Goal: Task Accomplishment & Management: Complete application form

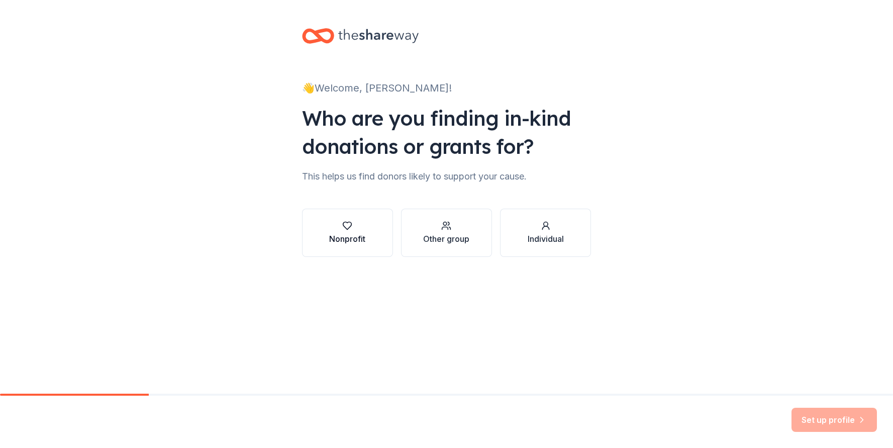
click at [335, 234] on div "Nonprofit" at bounding box center [347, 239] width 36 height 12
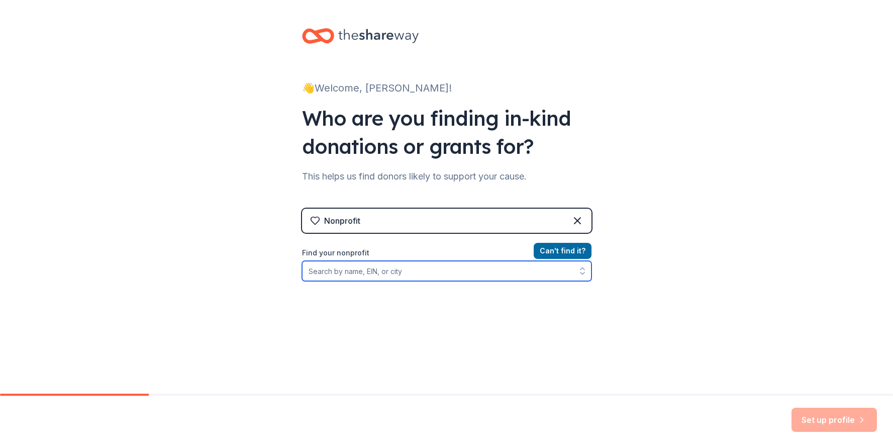
click at [366, 271] on input "Find your nonprofit" at bounding box center [446, 271] width 289 height 20
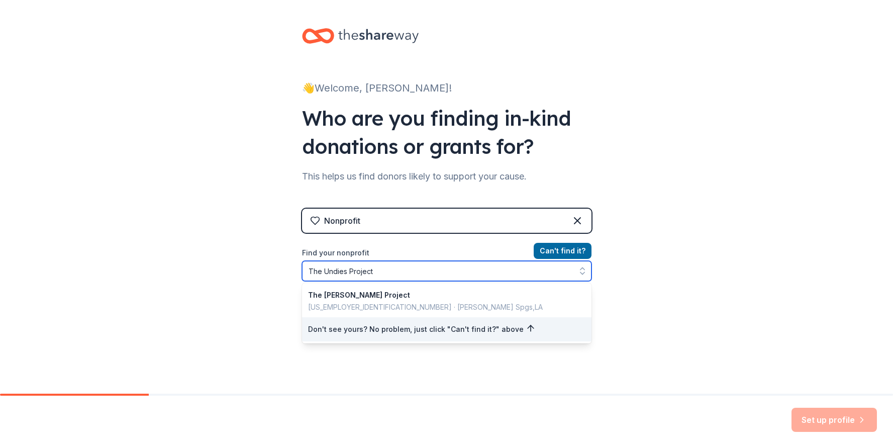
drag, startPoint x: 325, startPoint y: 272, endPoint x: 292, endPoint y: 266, distance: 33.2
click at [292, 266] on div "👋 Welcome, [PERSON_NAME]! Who are you finding in-kind donations or grants for? …" at bounding box center [447, 215] width 322 height 430
type input "Undies Project"
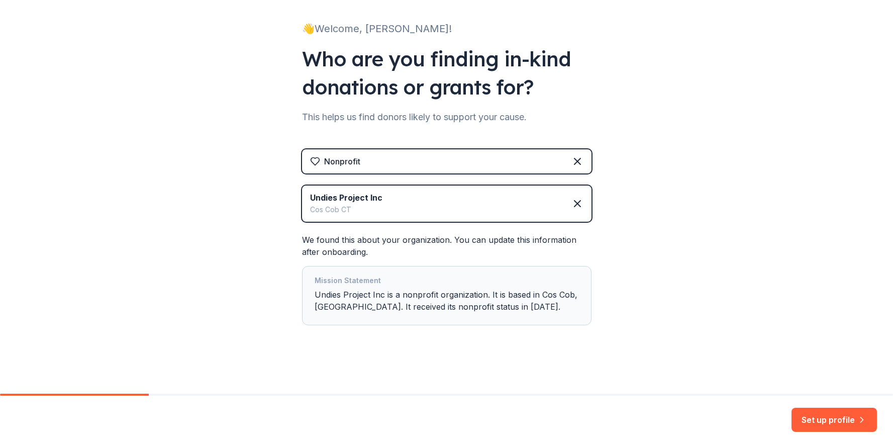
scroll to position [59, 0]
click at [824, 423] on button "Set up profile" at bounding box center [833, 419] width 85 height 24
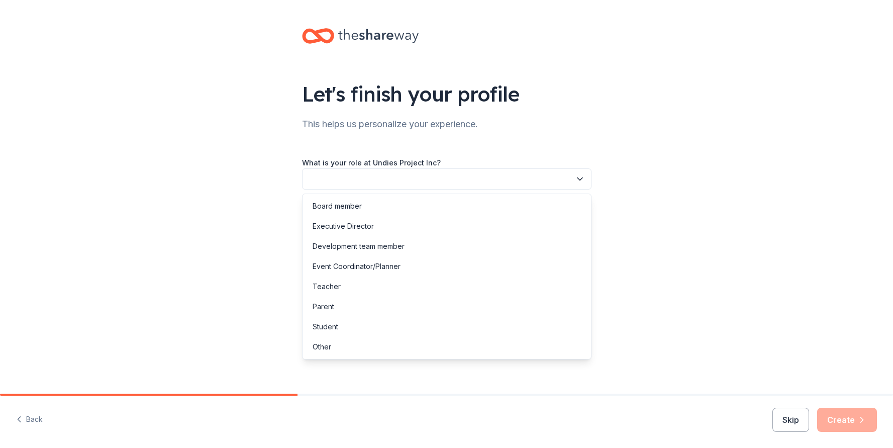
click at [400, 176] on button "button" at bounding box center [446, 178] width 289 height 21
click at [390, 201] on div "Board member" at bounding box center [446, 206] width 284 height 20
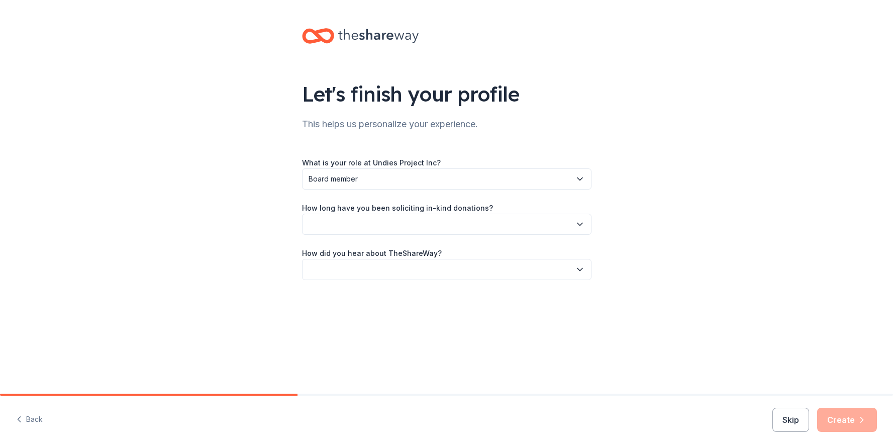
click at [380, 231] on button "button" at bounding box center [446, 224] width 289 height 21
click at [373, 249] on div "This is my first time!" at bounding box center [345, 251] width 64 height 12
click at [366, 276] on button "button" at bounding box center [446, 269] width 289 height 21
click at [352, 321] on div "Online search" at bounding box center [336, 317] width 46 height 12
click at [869, 423] on button "Create" at bounding box center [847, 419] width 60 height 24
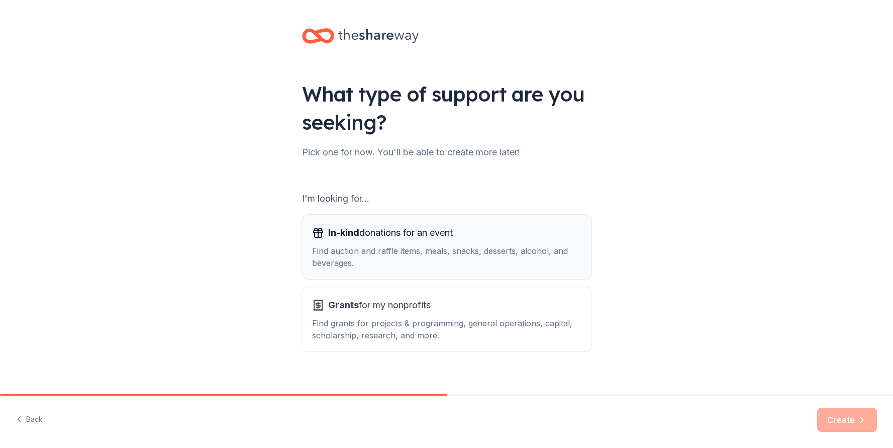
click at [472, 256] on div "Find auction and raffle items, meals, snacks, desserts, alcohol, and beverages." at bounding box center [446, 257] width 269 height 24
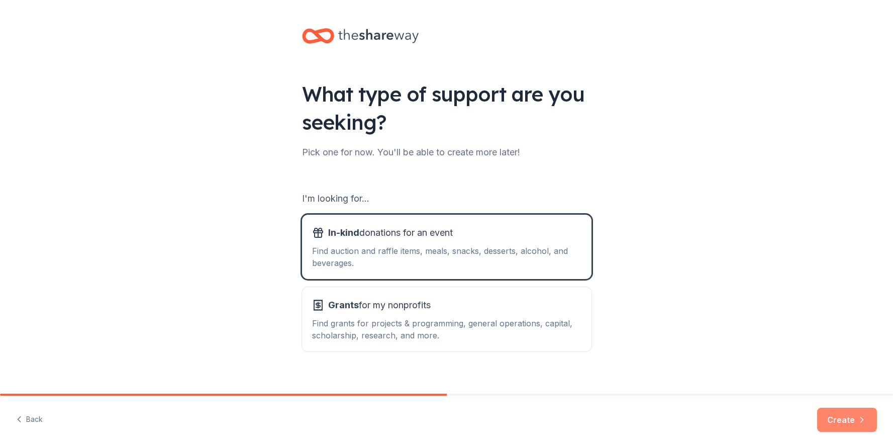
click at [844, 419] on button "Create" at bounding box center [847, 419] width 60 height 24
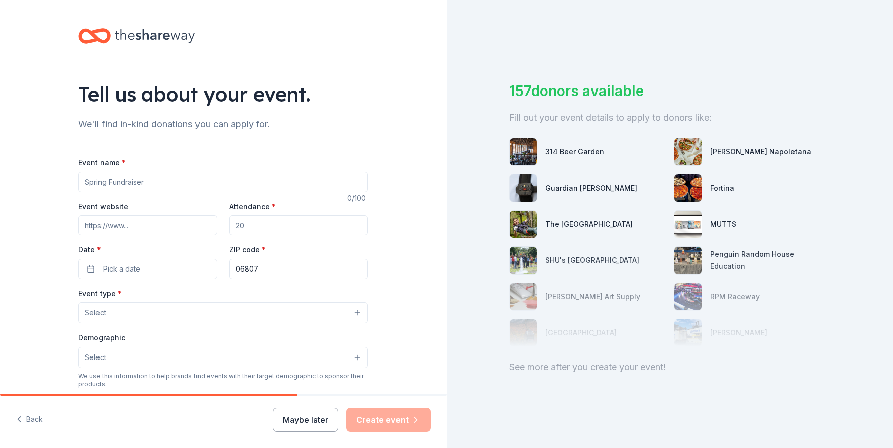
drag, startPoint x: 152, startPoint y: 186, endPoint x: 40, endPoint y: 171, distance: 113.0
click at [40, 171] on div "Tell us about your event. We'll find in-kind donations you can apply for. Event…" at bounding box center [223, 334] width 447 height 669
type input "10th Anniversary- An Evening of Magic"
drag, startPoint x: 246, startPoint y: 227, endPoint x: 222, endPoint y: 223, distance: 24.4
click at [222, 223] on div "Event website Attendance * Date * Pick a date ZIP code * 06807" at bounding box center [222, 239] width 289 height 79
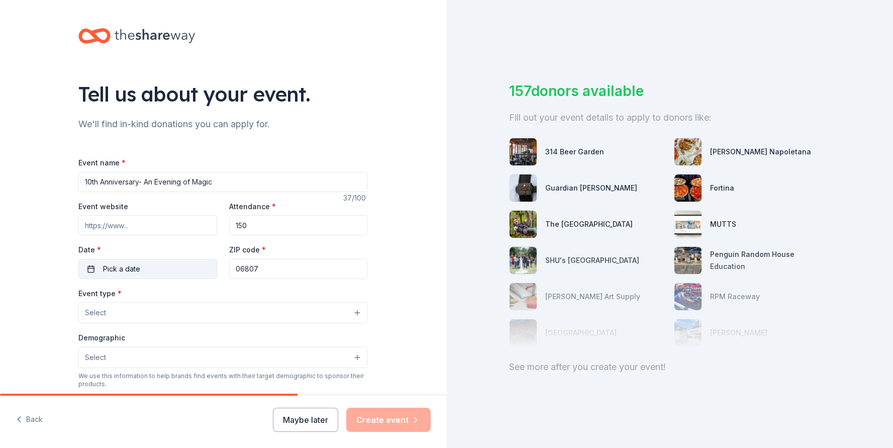
type input "150"
click at [166, 270] on button "Pick a date" at bounding box center [147, 269] width 139 height 20
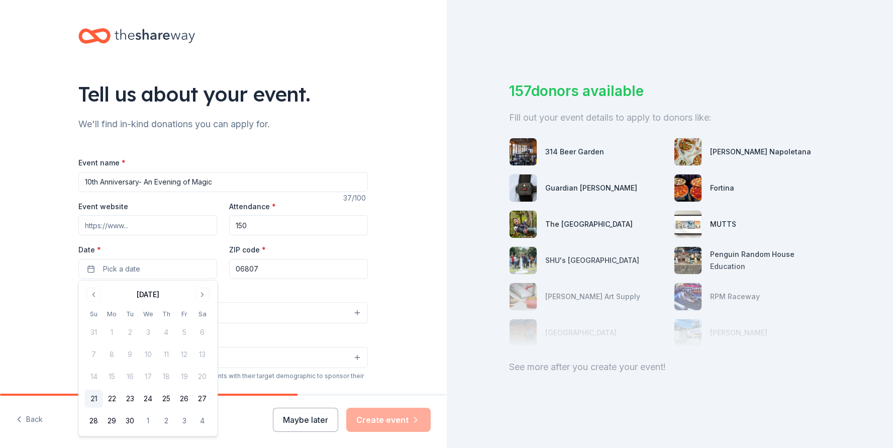
click at [202, 302] on div "September 2025 Su Mo Tu We Th Fr Sa 31 1 2 3 4 5 6 7 8 9 10 11 12 13 14 15 16 1…" at bounding box center [148, 357] width 127 height 143
click at [202, 298] on button "Go to next month" at bounding box center [202, 294] width 14 height 14
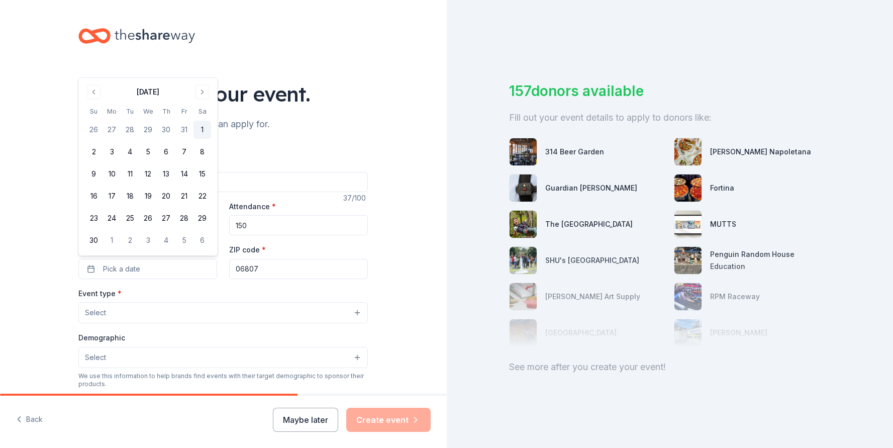
click at [201, 136] on button "1" at bounding box center [202, 130] width 18 height 18
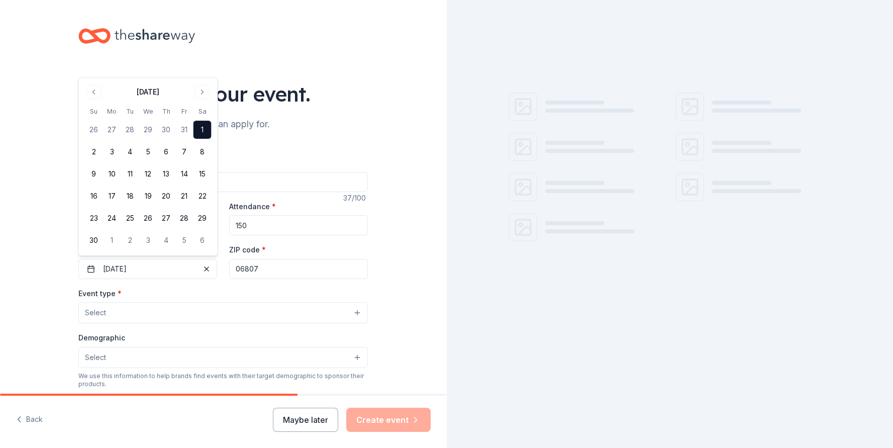
click at [145, 317] on button "Select" at bounding box center [222, 312] width 289 height 21
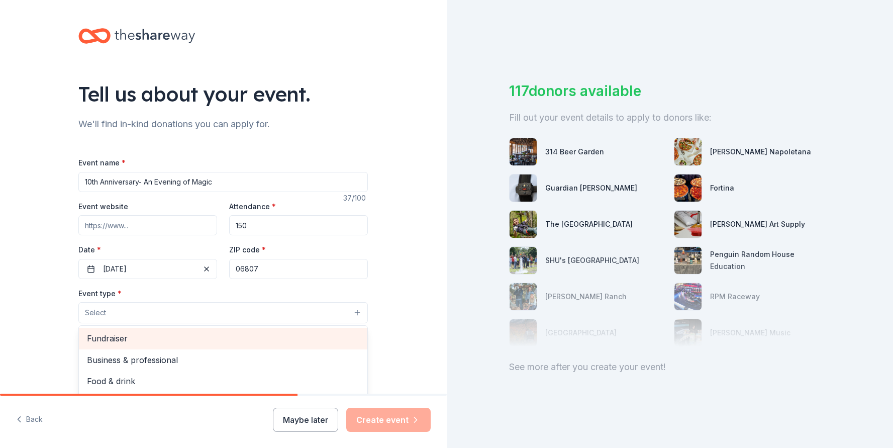
click at [140, 339] on span "Fundraiser" at bounding box center [223, 338] width 272 height 13
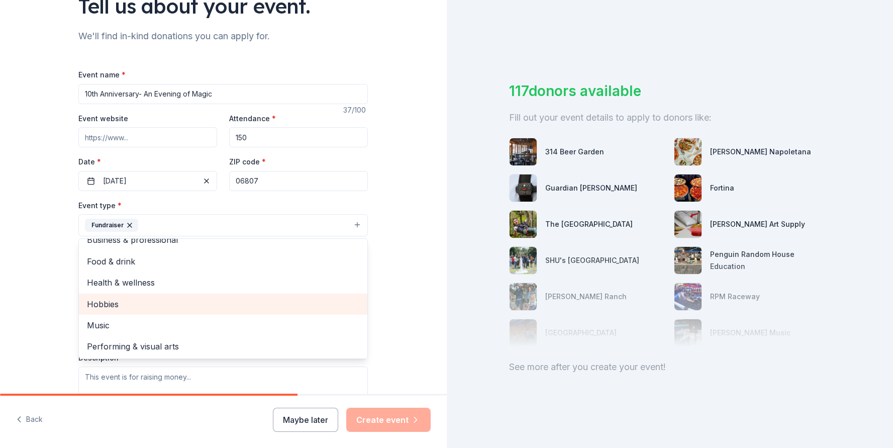
scroll to position [11, 0]
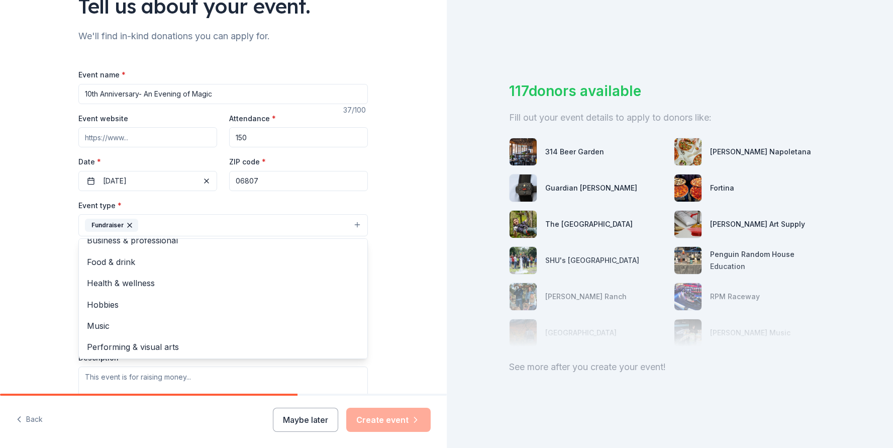
click at [38, 301] on div "Tell us about your event. We'll find in-kind donations you can apply for. Event…" at bounding box center [223, 247] width 447 height 670
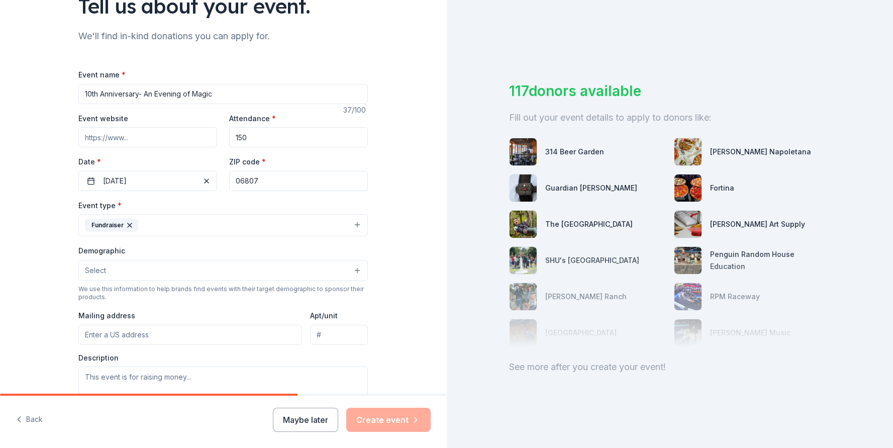
click at [155, 224] on button "Fundraiser" at bounding box center [222, 225] width 289 height 22
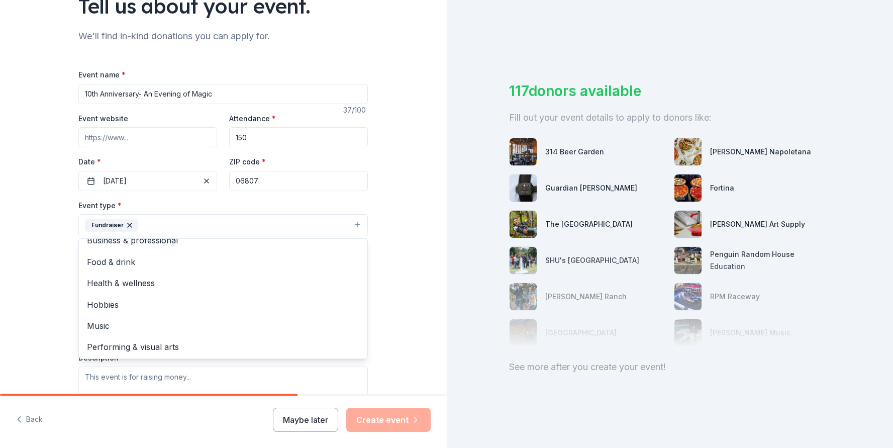
click at [57, 295] on div "Tell us about your event. We'll find in-kind donations you can apply for. Event…" at bounding box center [223, 247] width 447 height 670
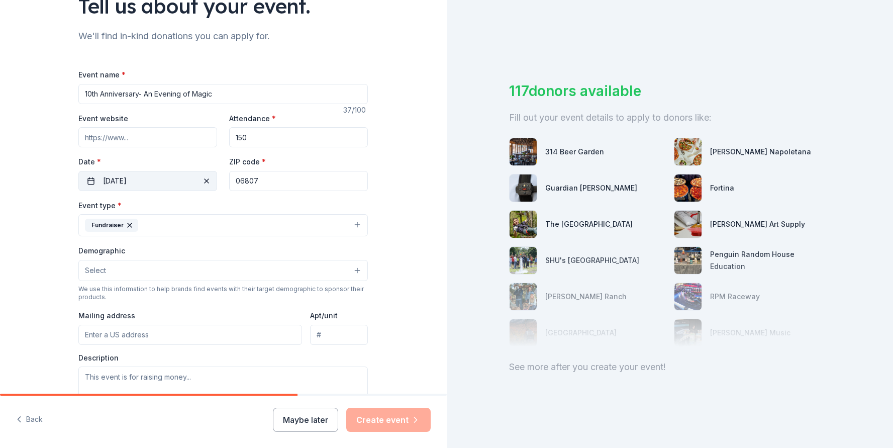
drag, startPoint x: 270, startPoint y: 180, endPoint x: 212, endPoint y: 173, distance: 58.3
click at [167, 139] on input "Event website" at bounding box center [147, 137] width 139 height 20
paste input "https://Undies.givesmart.com"
type input "https://Undies.givesmart.com"
click at [123, 267] on button "Select" at bounding box center [222, 270] width 289 height 21
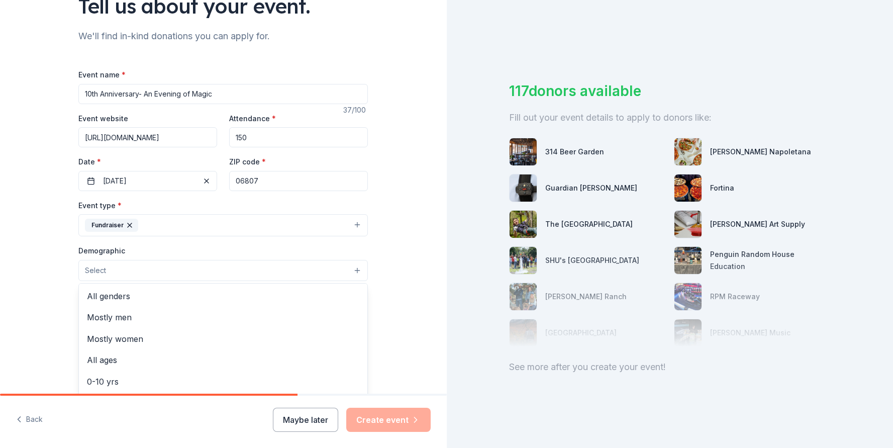
scroll to position [0, 0]
click at [138, 297] on span "All genders" at bounding box center [223, 295] width 272 height 13
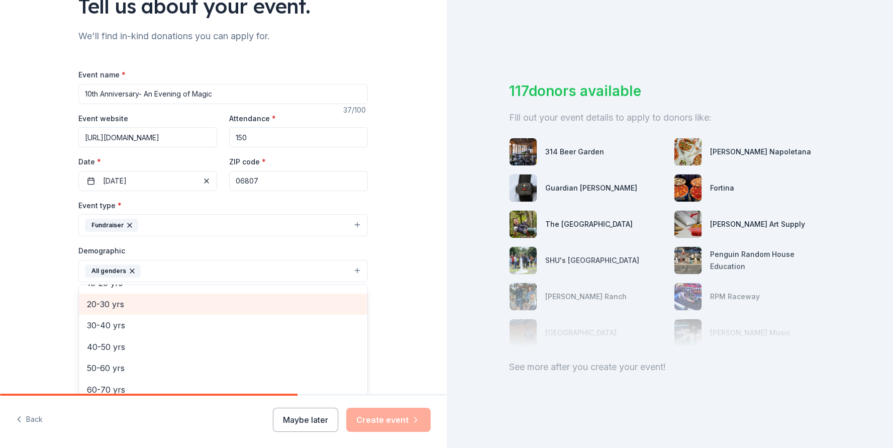
scroll to position [101, 0]
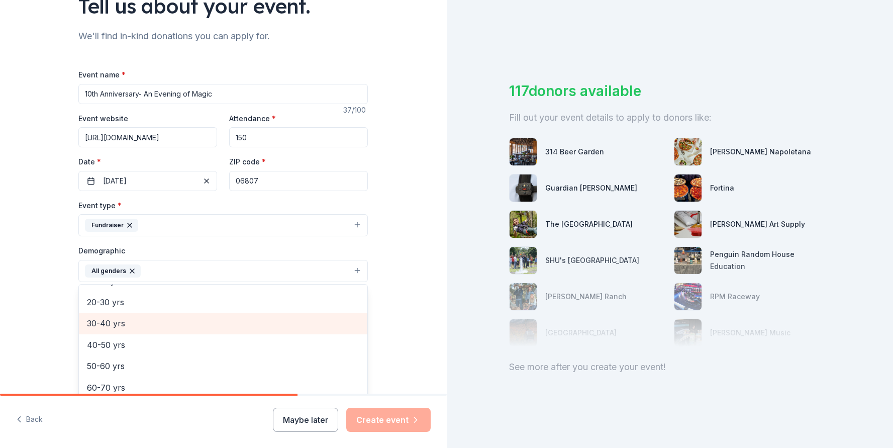
click at [128, 322] on span "30-40 yrs" at bounding box center [223, 323] width 272 height 13
click at [125, 318] on span "40-50 yrs" at bounding box center [223, 323] width 272 height 13
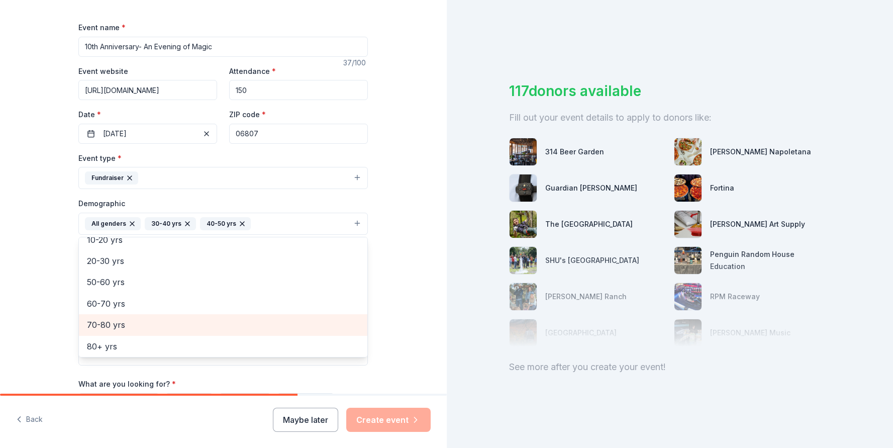
scroll to position [144, 0]
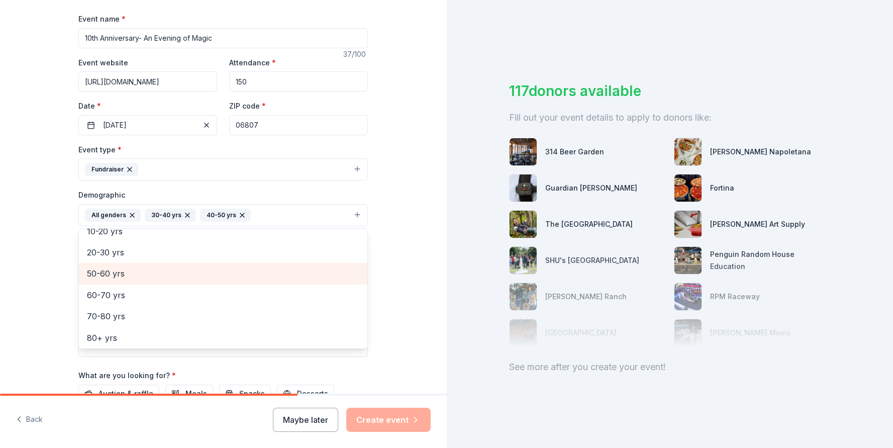
click at [118, 277] on span "50-60 yrs" at bounding box center [223, 273] width 272 height 13
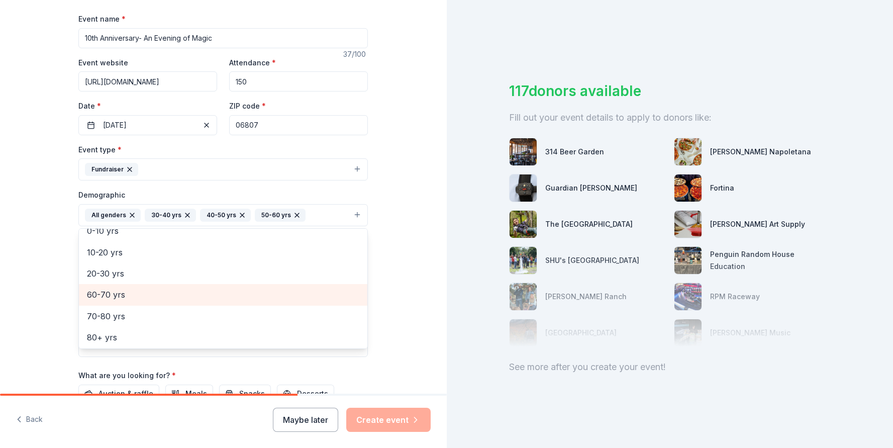
click at [114, 298] on div "60-70 yrs" at bounding box center [223, 294] width 288 height 21
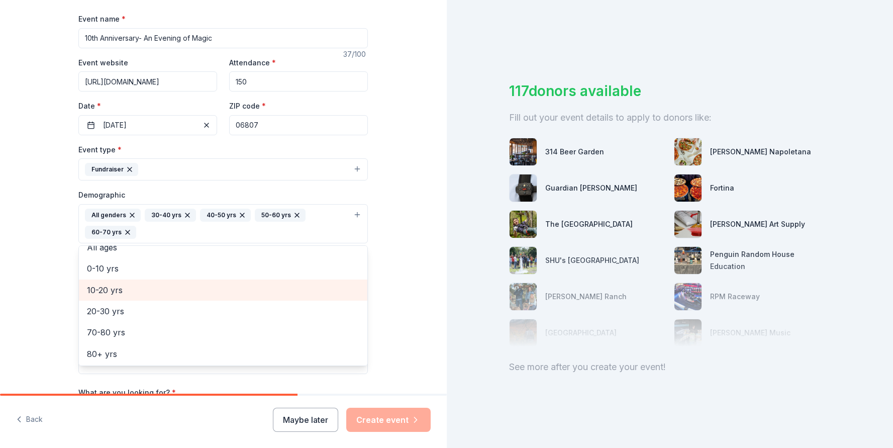
scroll to position [53, 0]
click at [53, 286] on div "Tell us about your event. We'll find in-kind donations you can apply for. Event…" at bounding box center [223, 200] width 447 height 688
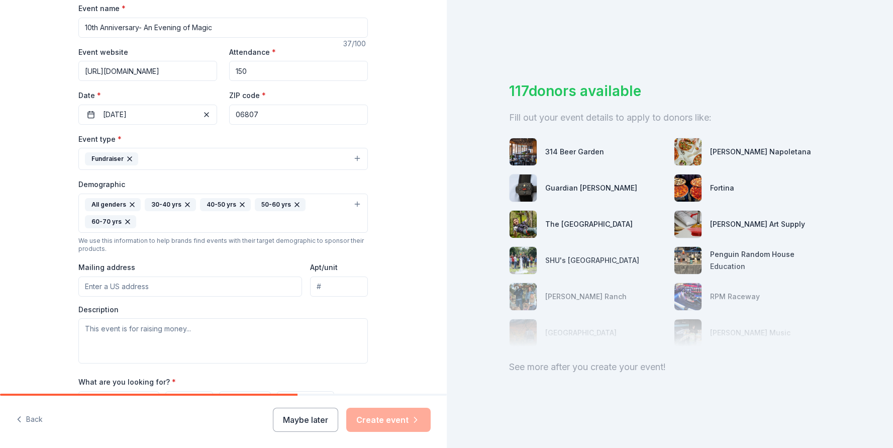
scroll to position [155, 0]
type input "123 Doubling Road, Greenwich, CT, 06830"
click at [148, 338] on textarea at bounding box center [222, 339] width 289 height 45
paste textarea "I am writing on behalf of The Undies Project as we prepare to celebrate our 10t…"
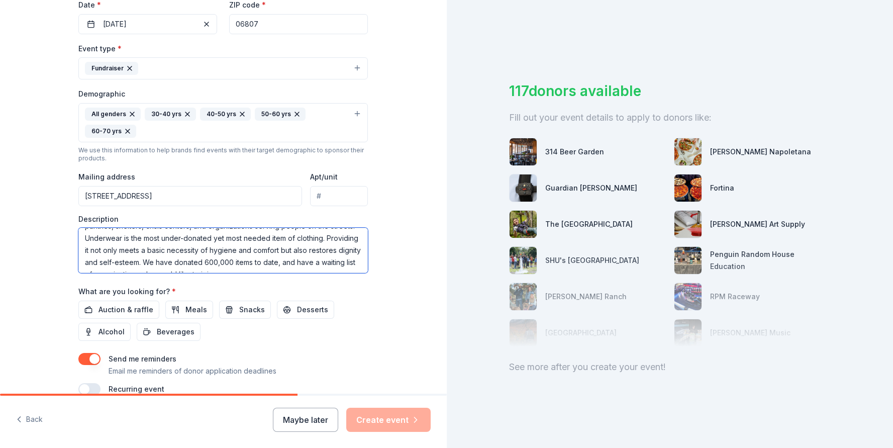
scroll to position [279, 0]
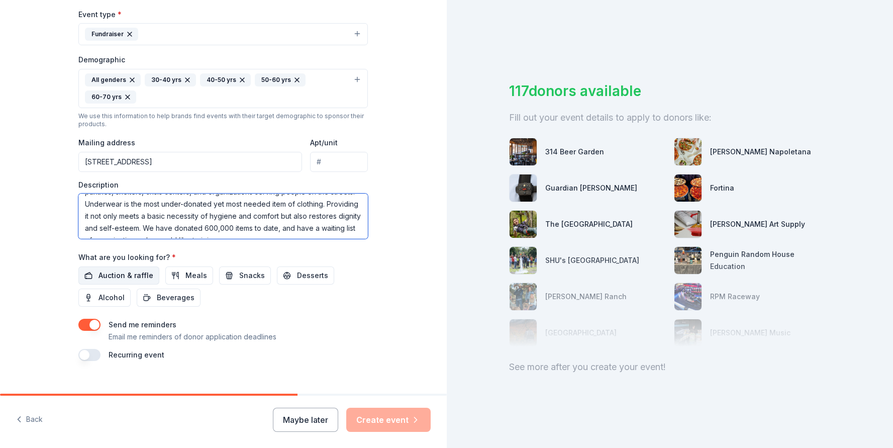
type textarea "I am writing on behalf of The Undies Project as we prepare to celebrate our 10t…"
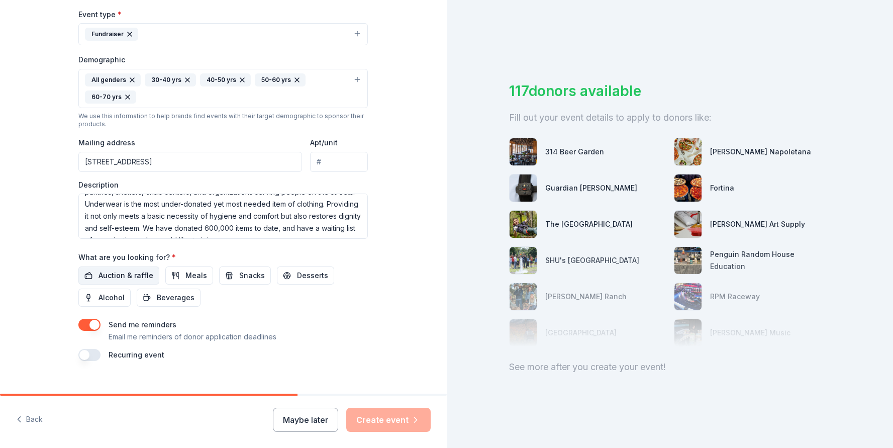
click at [129, 276] on span "Auction & raffle" at bounding box center [125, 275] width 55 height 12
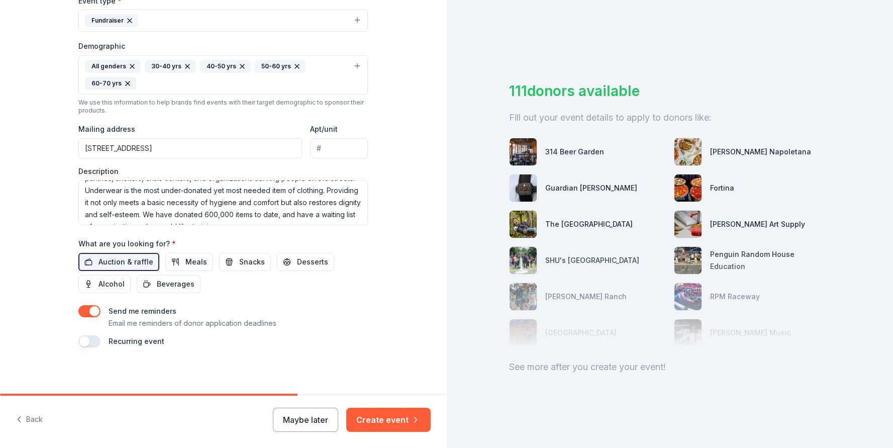
scroll to position [292, 0]
click at [388, 422] on button "Create event" at bounding box center [388, 419] width 84 height 24
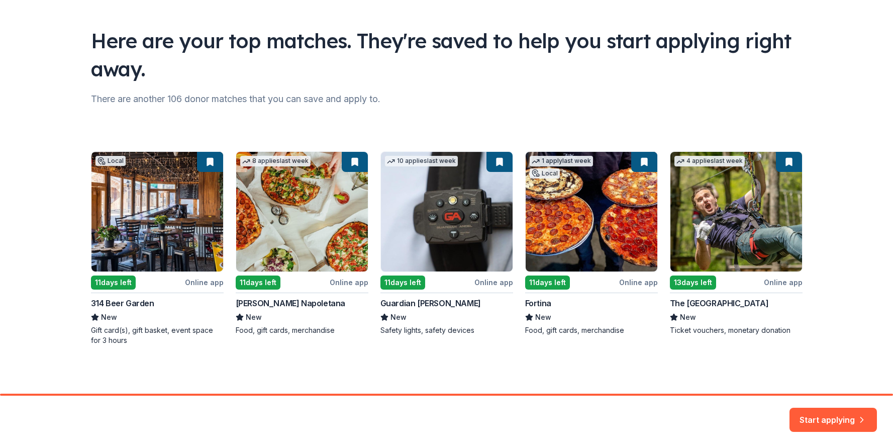
scroll to position [53, 0]
click at [806, 423] on button "Start applying" at bounding box center [832, 413] width 87 height 24
click at [845, 413] on div "Start applying" at bounding box center [832, 419] width 87 height 24
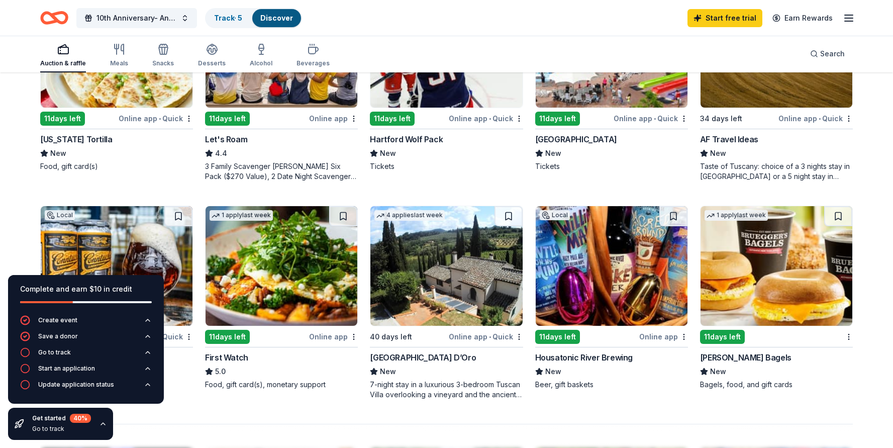
scroll to position [464, 0]
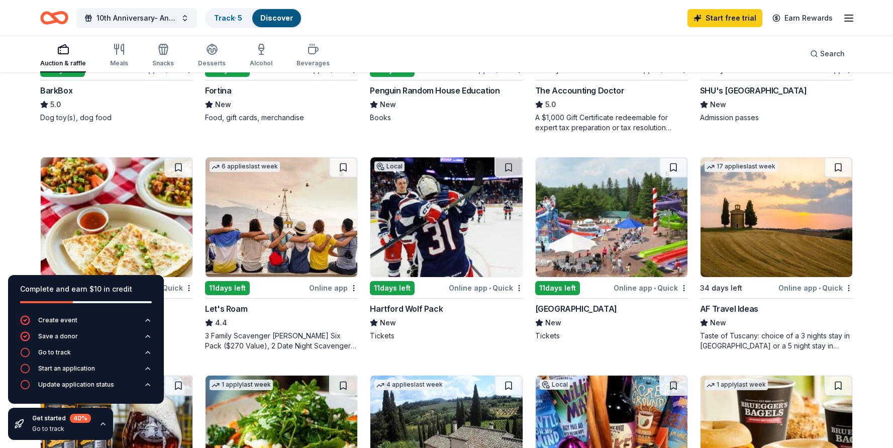
click at [417, 240] on img at bounding box center [446, 217] width 152 height 120
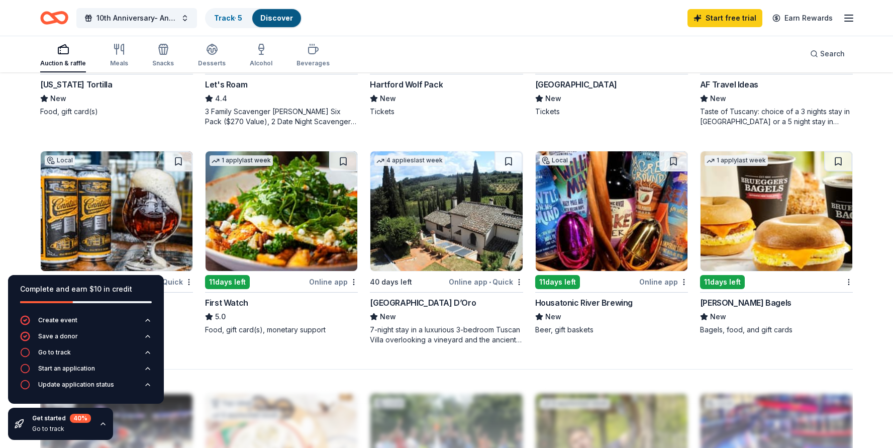
scroll to position [707, 0]
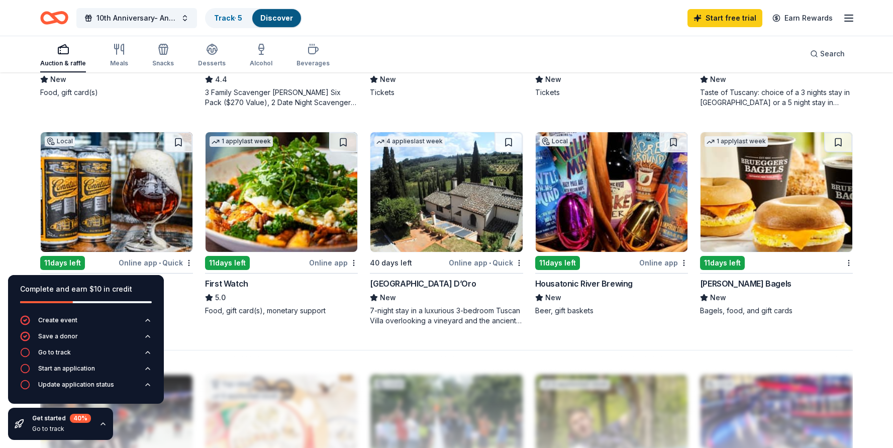
click at [456, 214] on img at bounding box center [446, 192] width 152 height 120
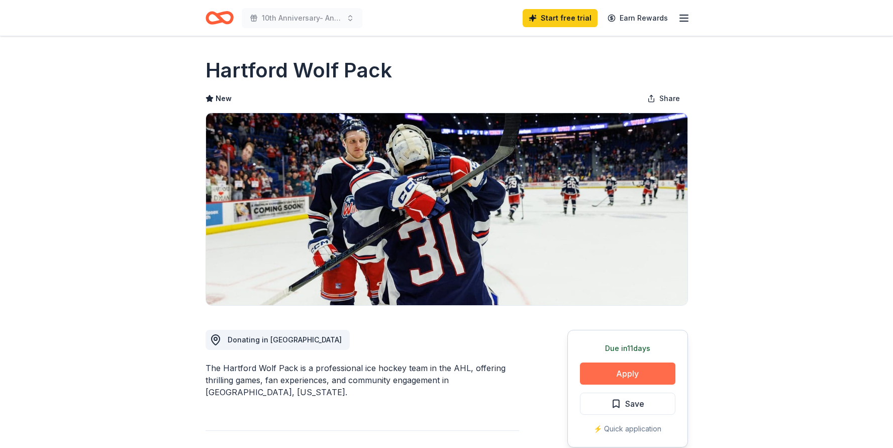
click at [634, 376] on button "Apply" at bounding box center [627, 373] width 95 height 22
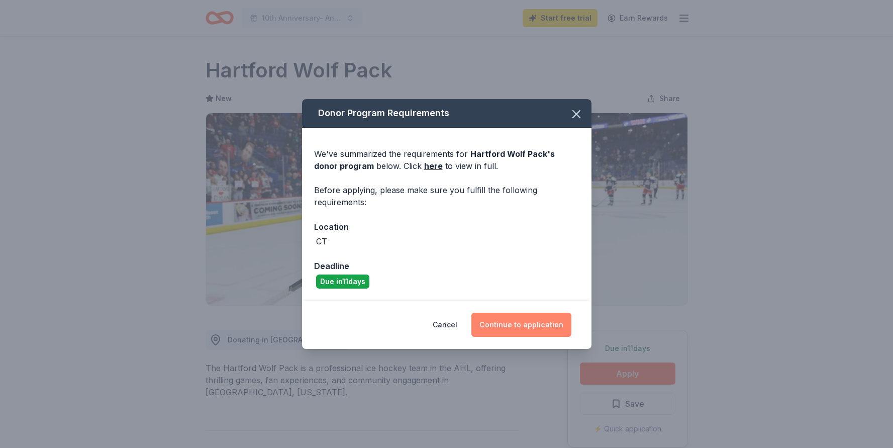
click at [514, 327] on button "Continue to application" at bounding box center [521, 325] width 100 height 24
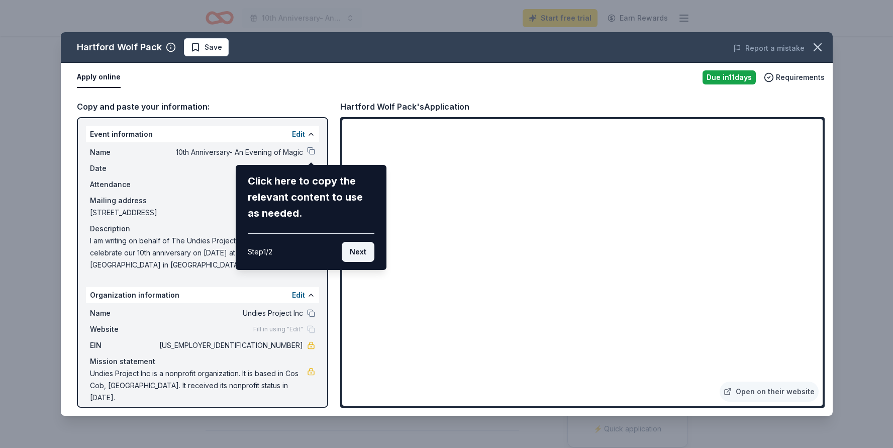
click at [356, 250] on button "Next" at bounding box center [358, 252] width 33 height 20
